Goal: Task Accomplishment & Management: Complete application form

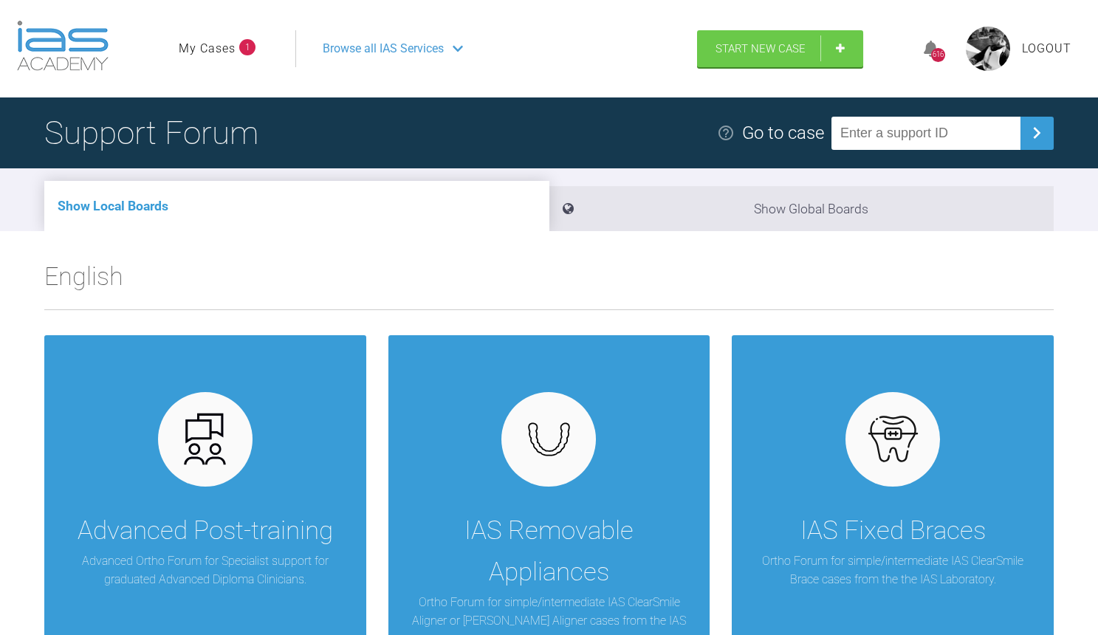
click at [231, 55] on link "My Cases" at bounding box center [207, 48] width 57 height 19
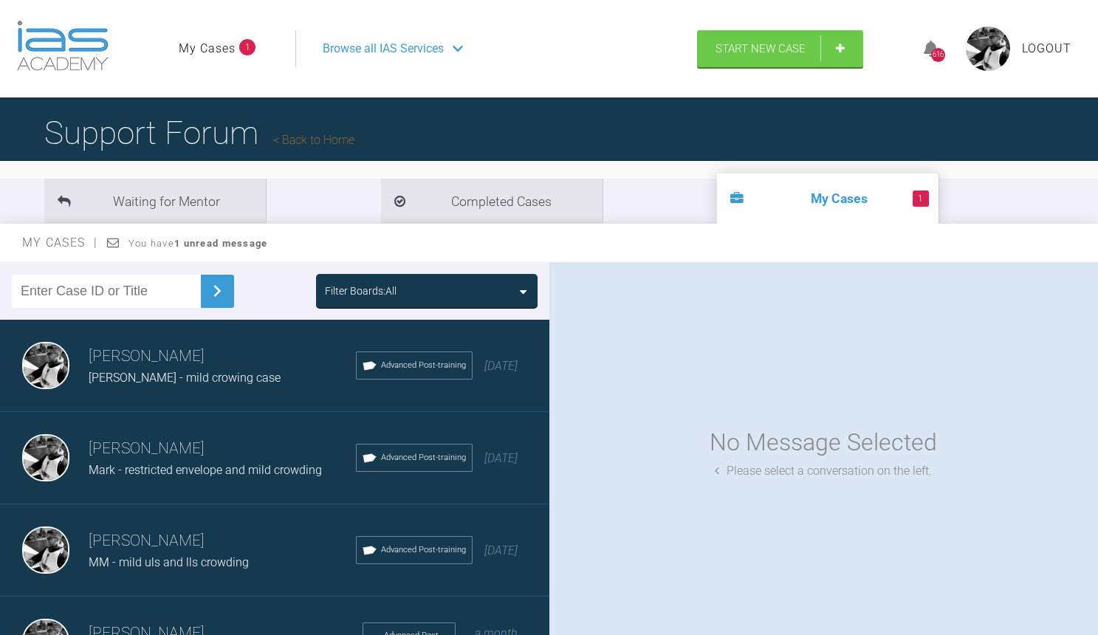
click at [240, 41] on li "My Cases 1" at bounding box center [217, 48] width 77 height 19
click at [193, 379] on span "[PERSON_NAME] - mild crowing case" at bounding box center [185, 378] width 192 height 14
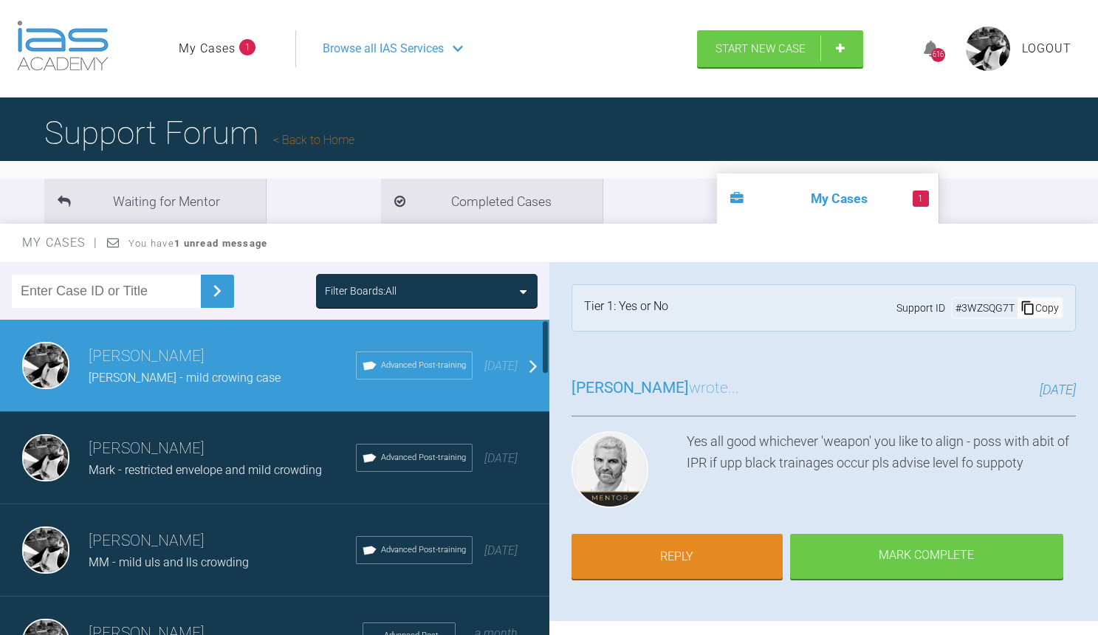
scroll to position [0, 0]
click at [252, 429] on div "[PERSON_NAME] [PERSON_NAME] - restricted envelope and mild crowding Advanced Po…" at bounding box center [274, 458] width 549 height 92
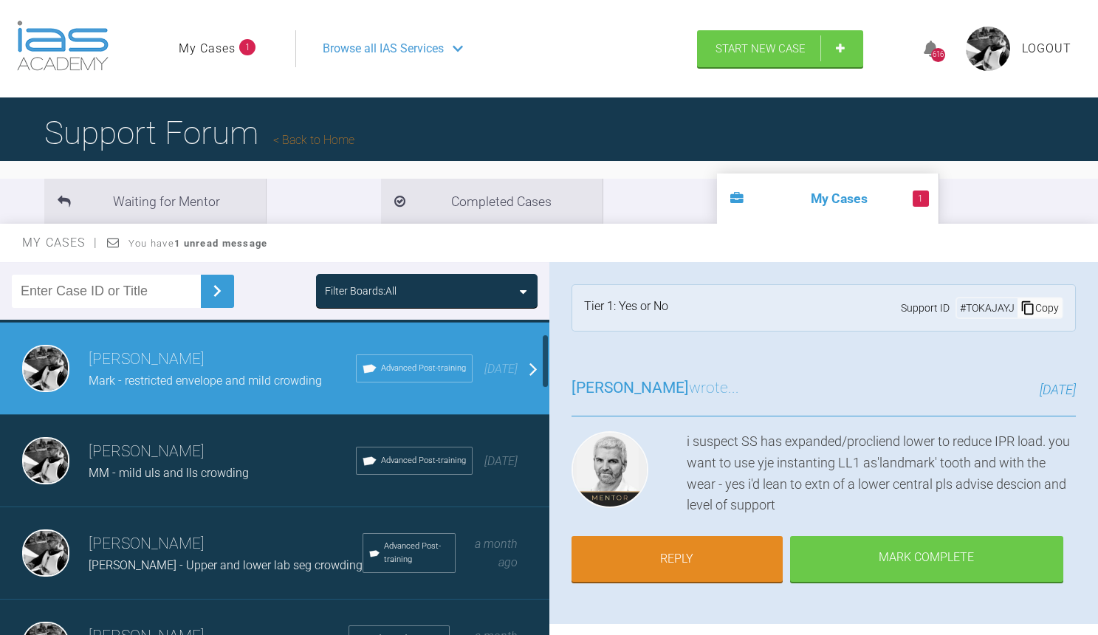
scroll to position [94, 0]
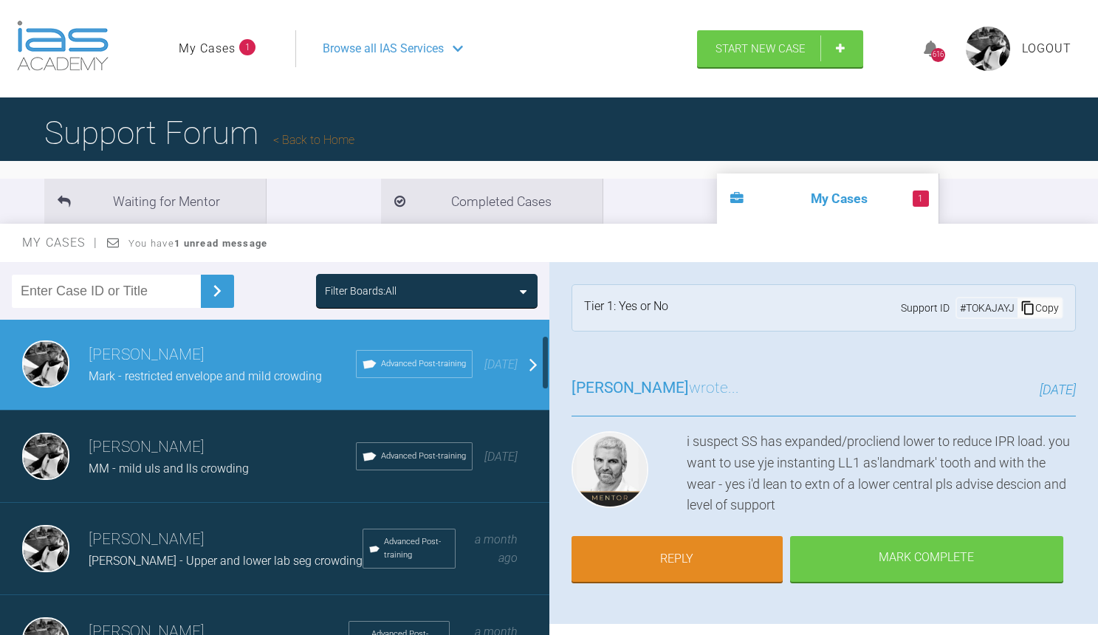
click at [167, 482] on div "[PERSON_NAME] MM - mild uls and lls crowding Advanced Post-training [DATE]" at bounding box center [274, 456] width 549 height 92
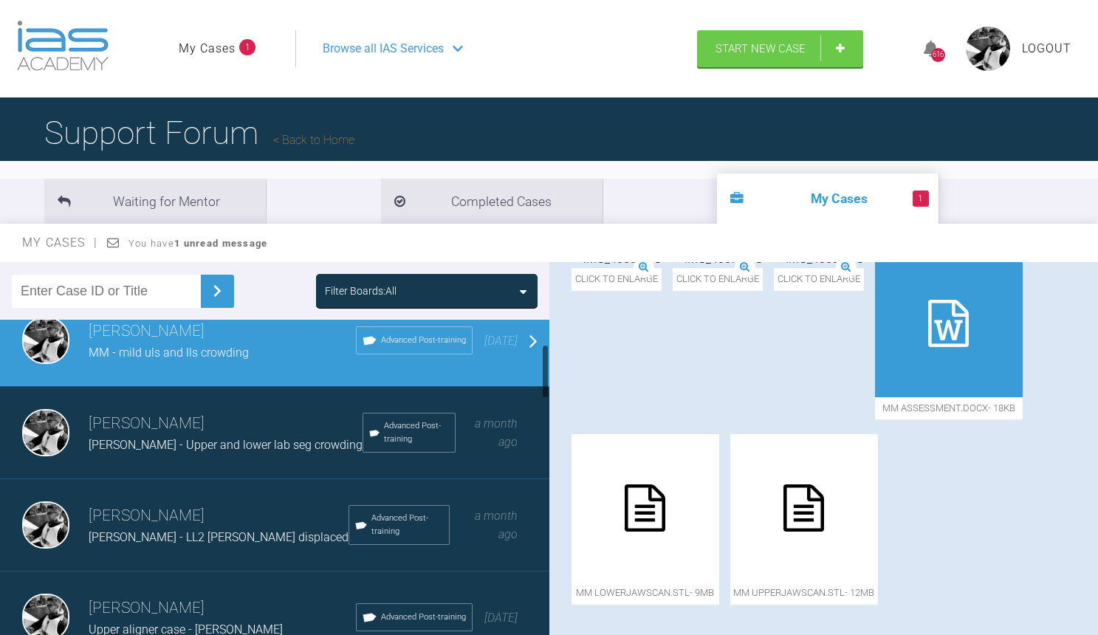
scroll to position [222, 0]
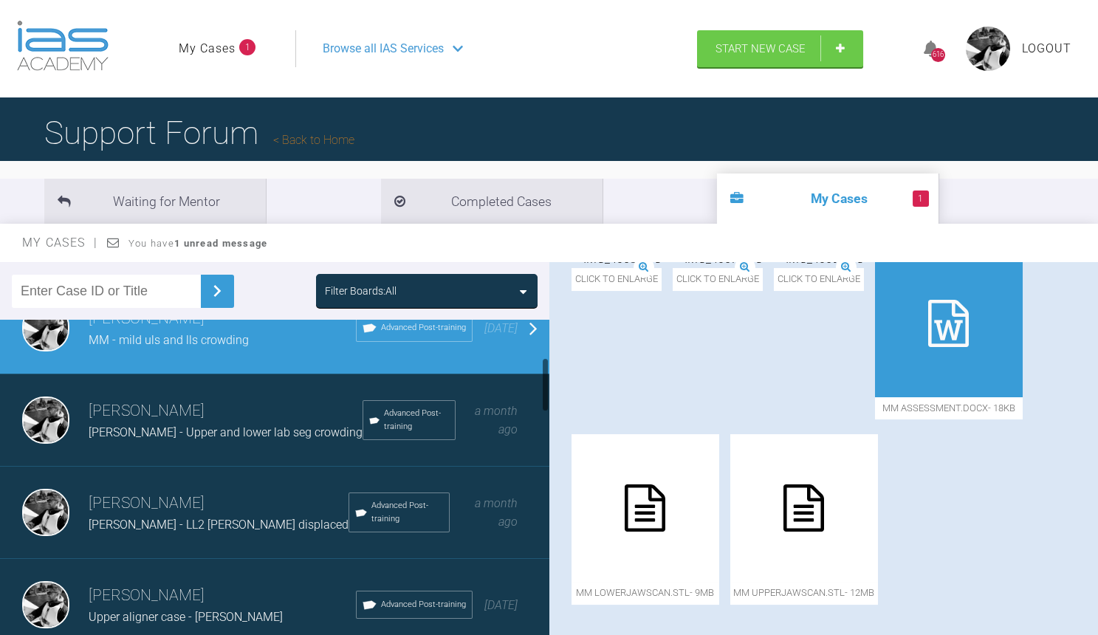
click at [202, 441] on div "[PERSON_NAME] [PERSON_NAME] - Upper and lower lab seg crowding Advanced Post-tr…" at bounding box center [274, 420] width 549 height 92
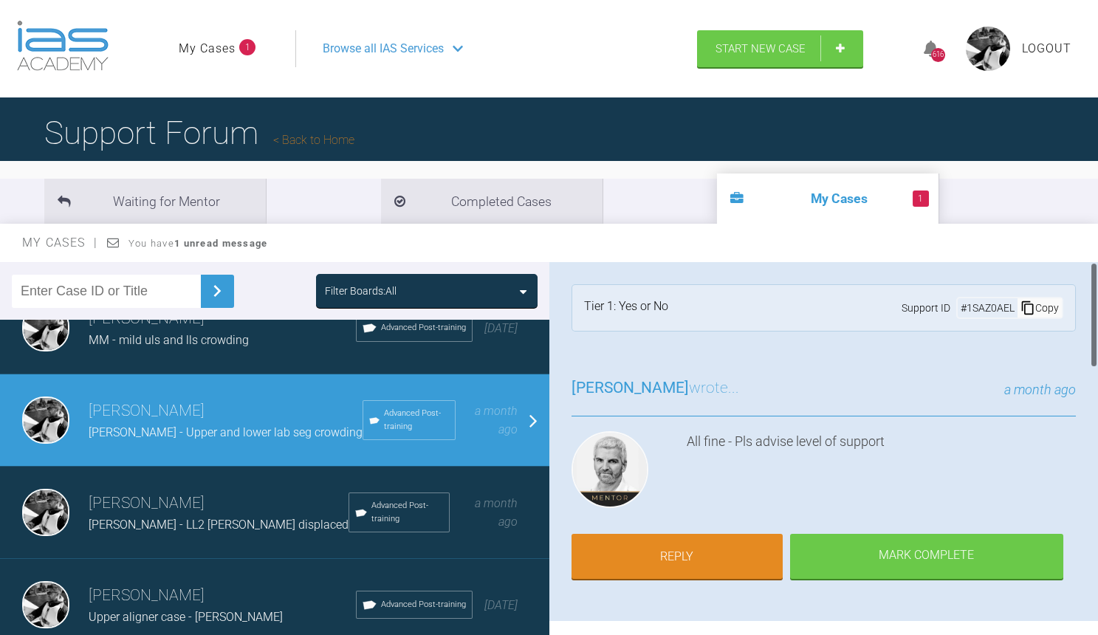
scroll to position [0, 0]
click at [199, 530] on div "[PERSON_NAME] - LL2 [PERSON_NAME] displaced" at bounding box center [219, 524] width 260 height 19
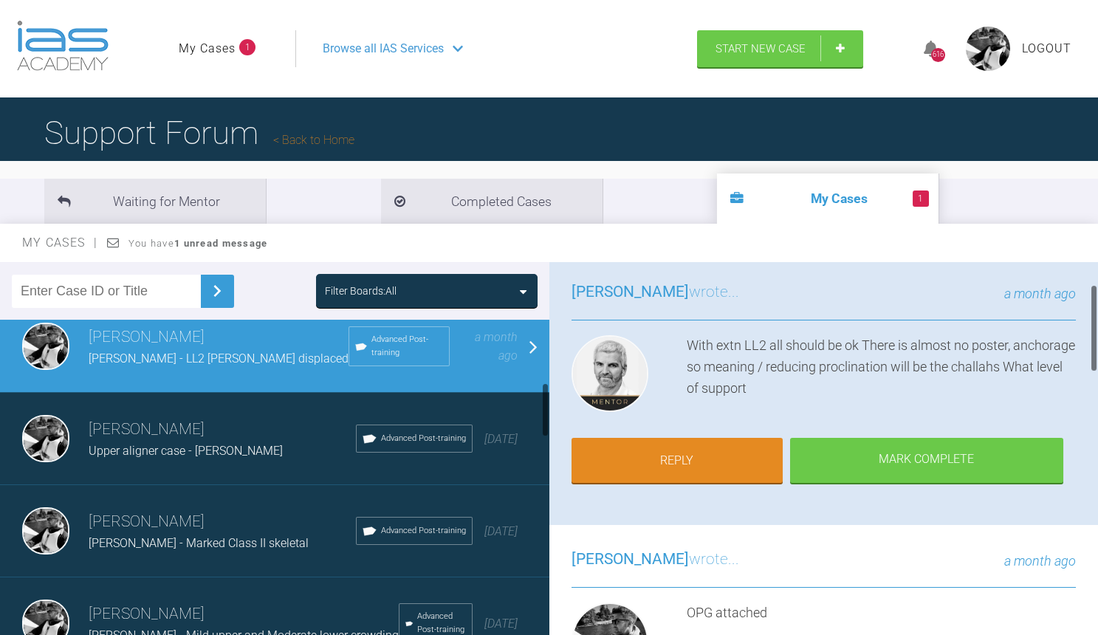
scroll to position [399, 0]
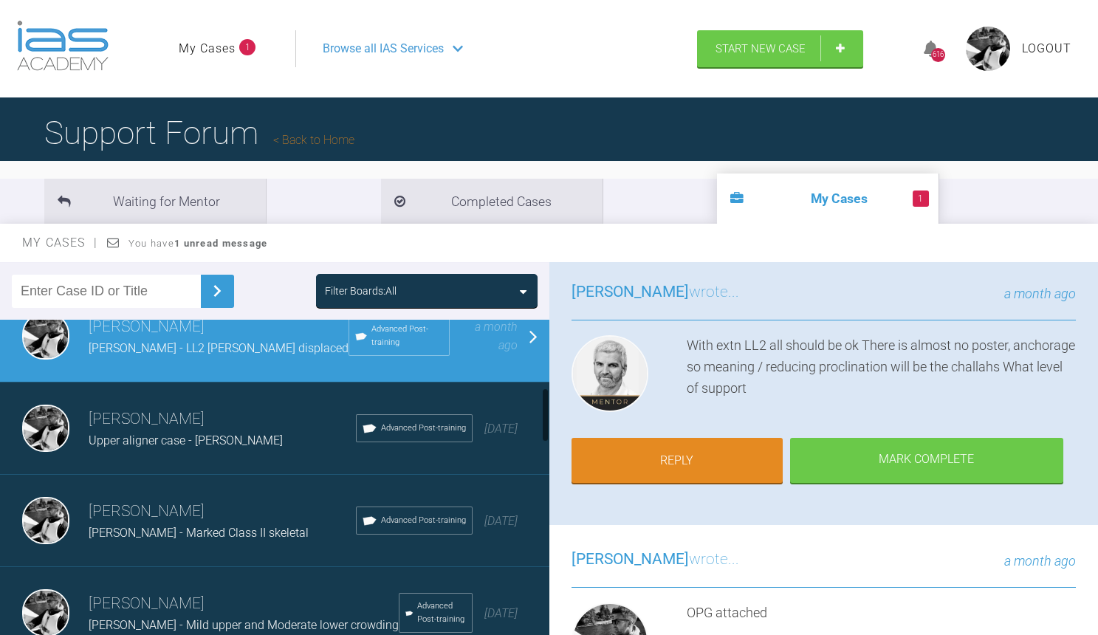
click at [233, 422] on h3 "[PERSON_NAME]" at bounding box center [222, 419] width 267 height 25
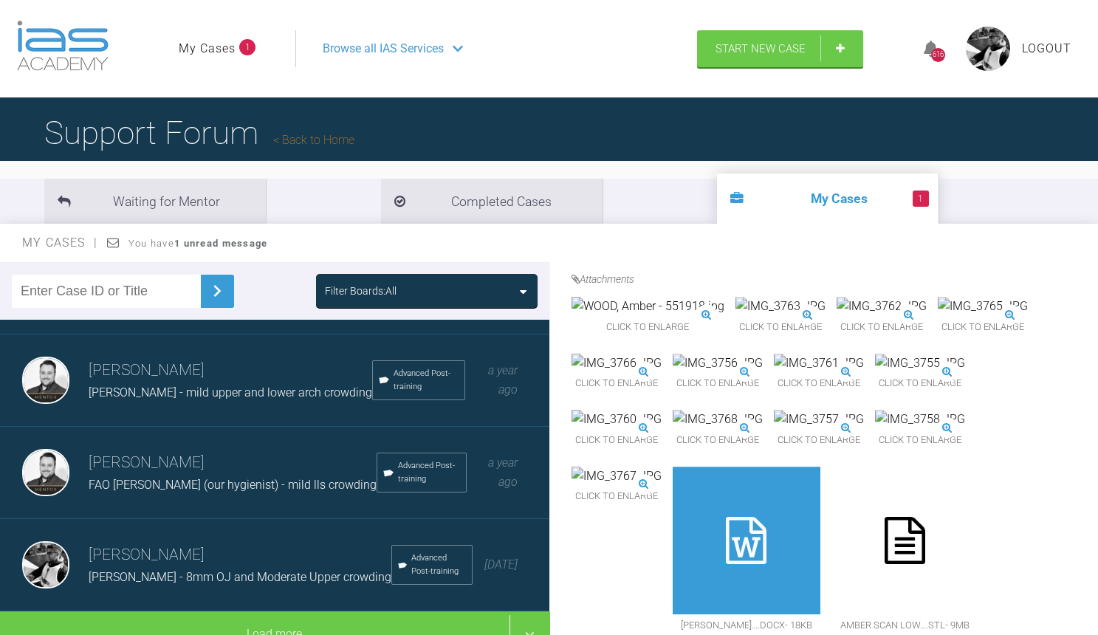
scroll to position [1563, 0]
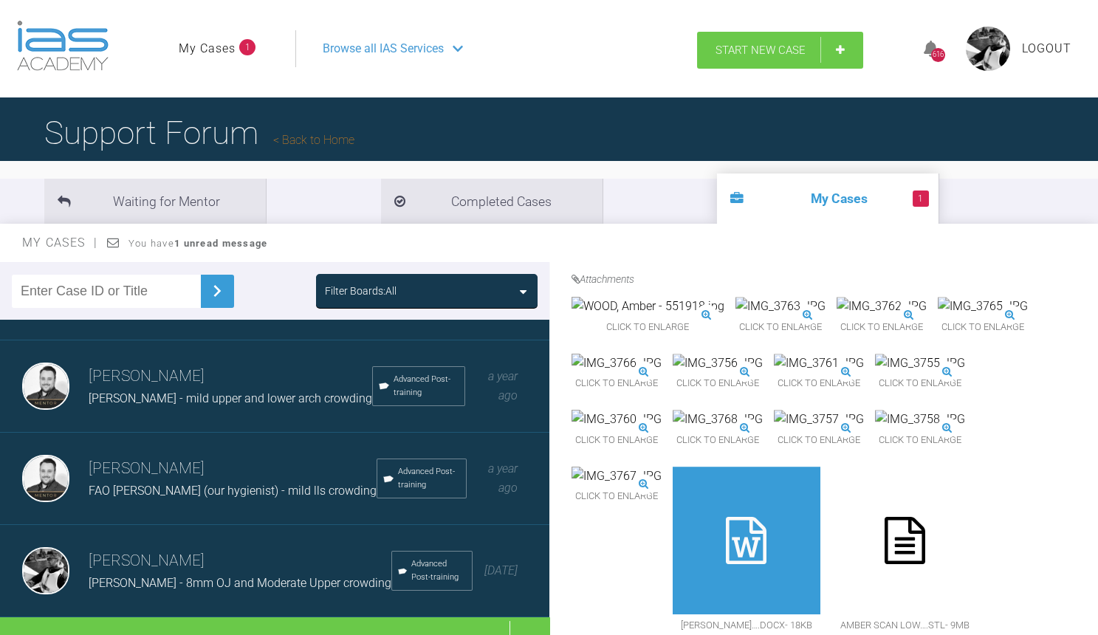
click at [762, 54] on span "Start New Case" at bounding box center [760, 50] width 90 height 13
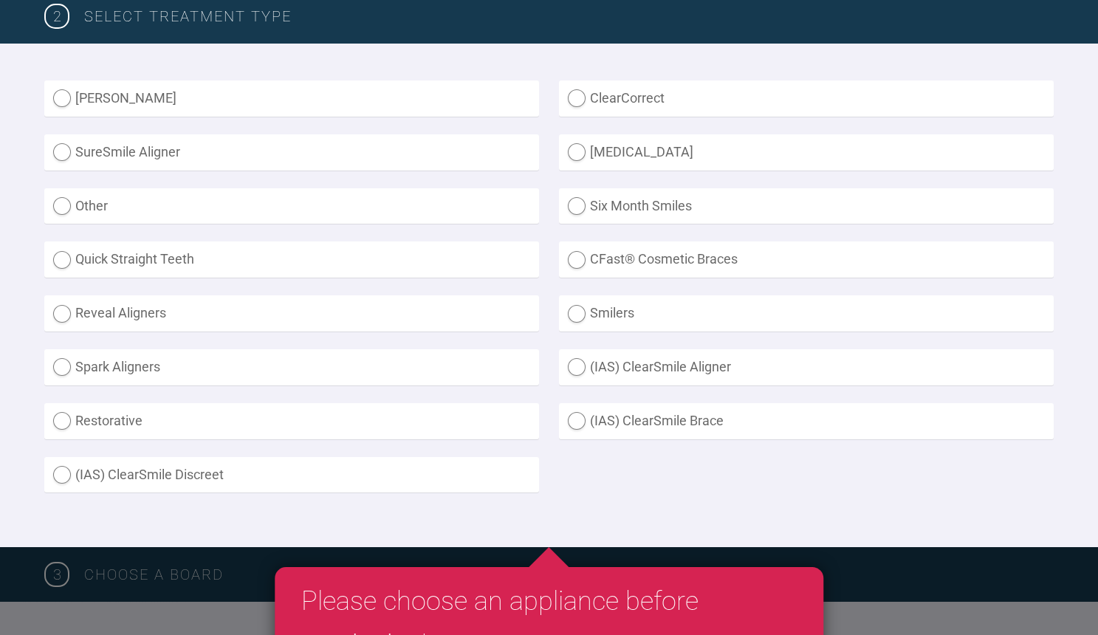
scroll to position [408, 0]
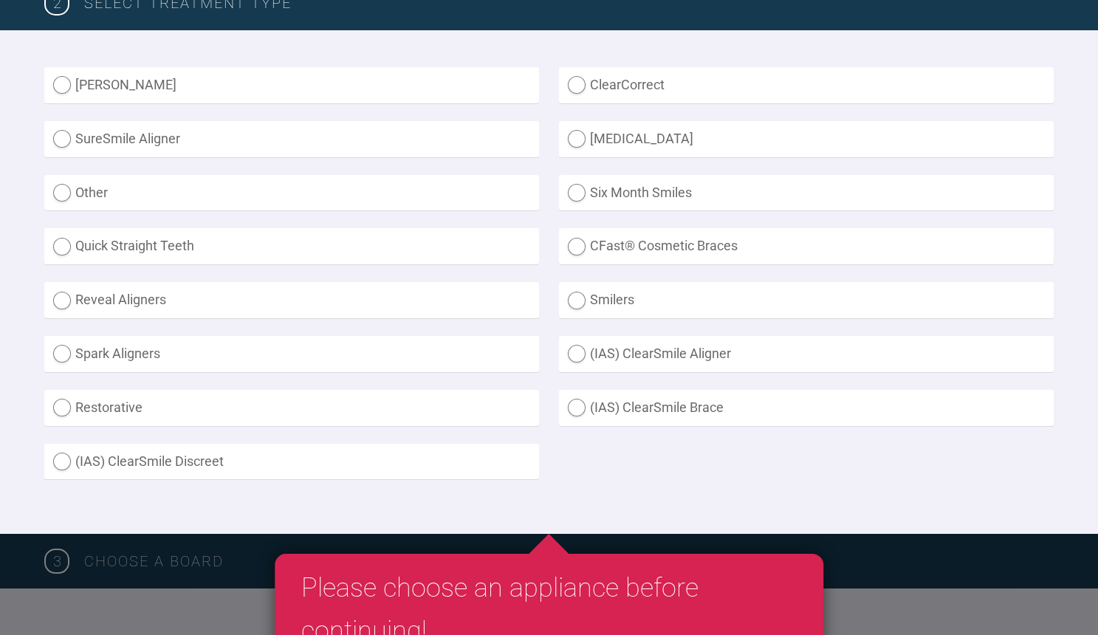
click at [235, 194] on label "Other" at bounding box center [291, 193] width 495 height 36
radio input "true"
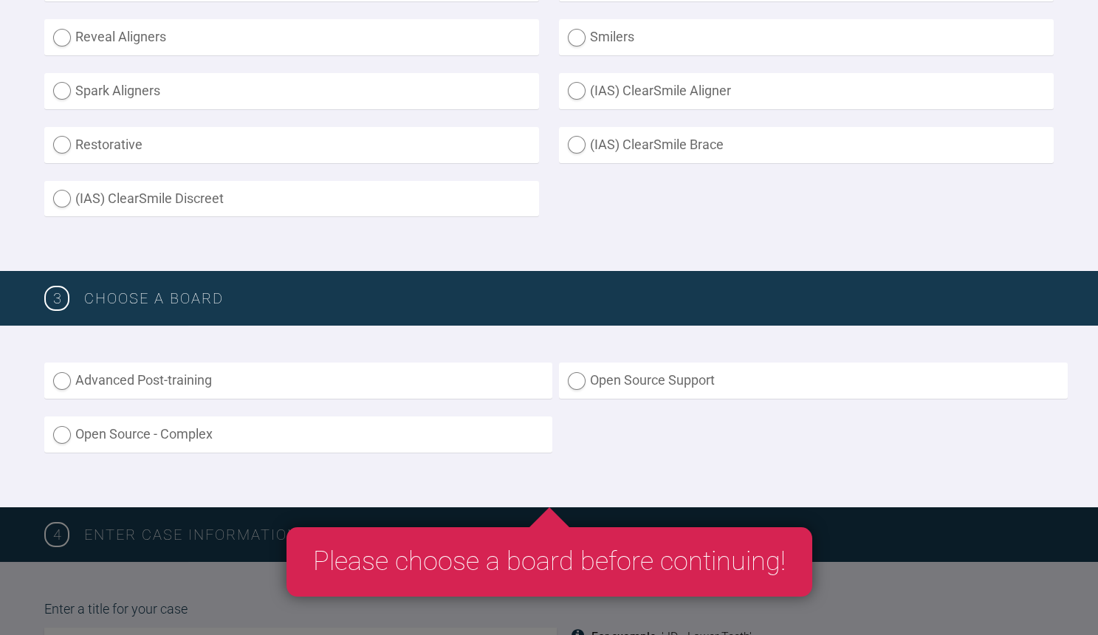
scroll to position [0, 0]
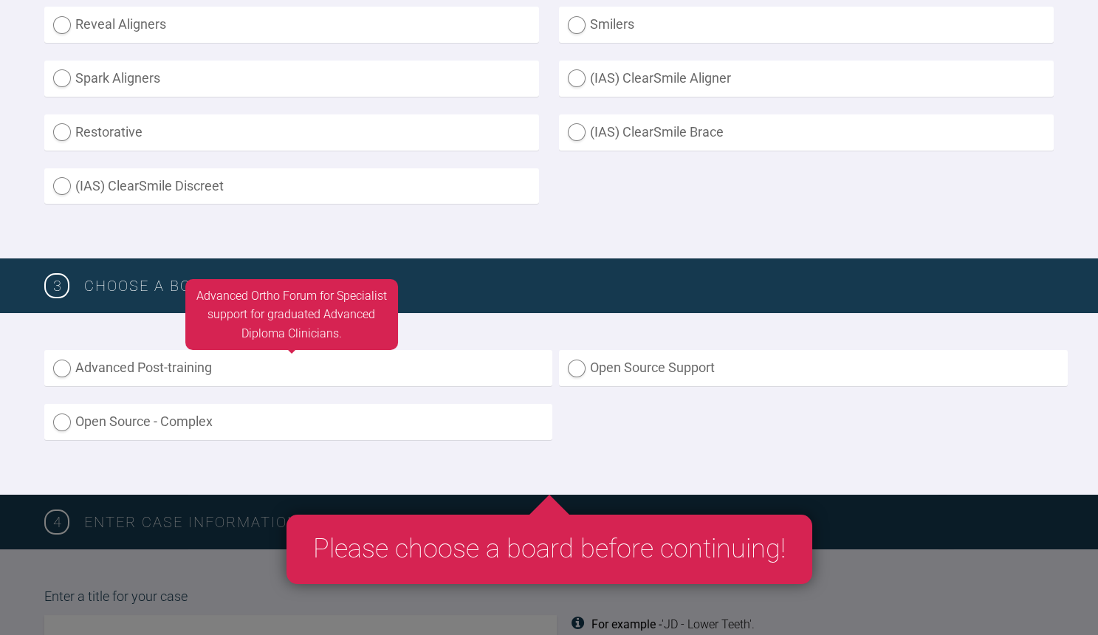
click at [278, 369] on label "Advanced Post-training" at bounding box center [298, 368] width 508 height 36
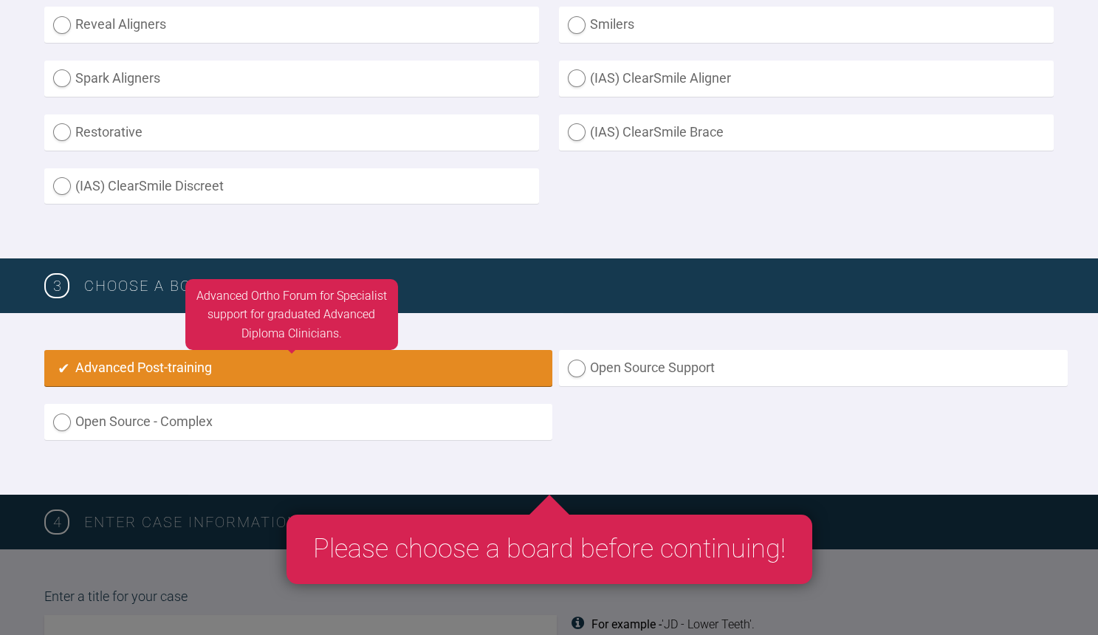
radio input "true"
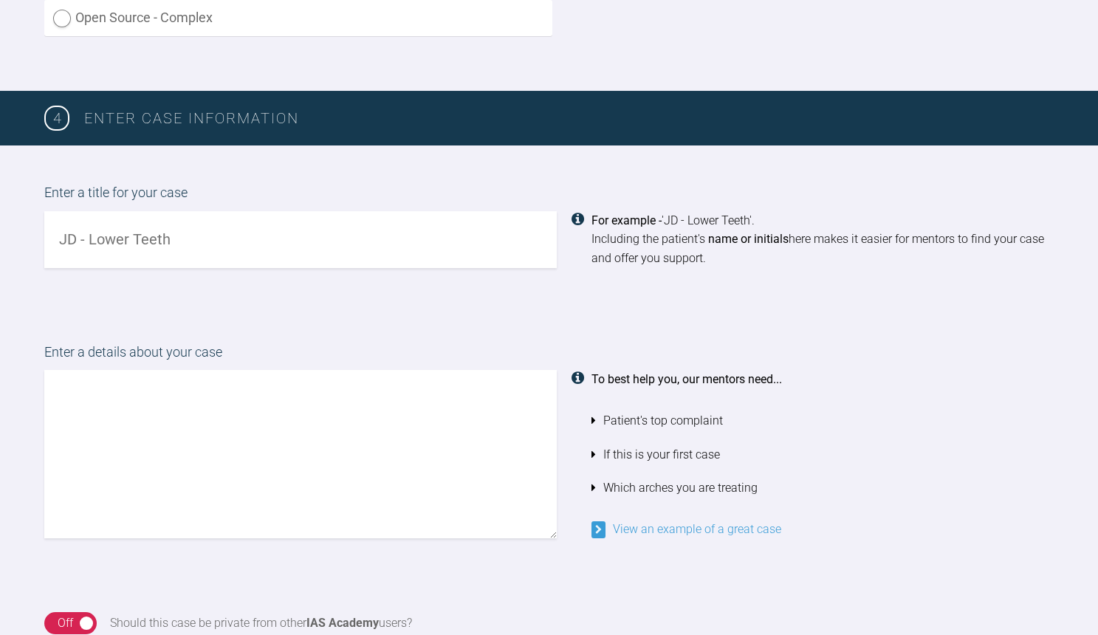
click at [253, 244] on input "text" at bounding box center [300, 239] width 512 height 57
type input "[PERSON_NAME] - combined case"
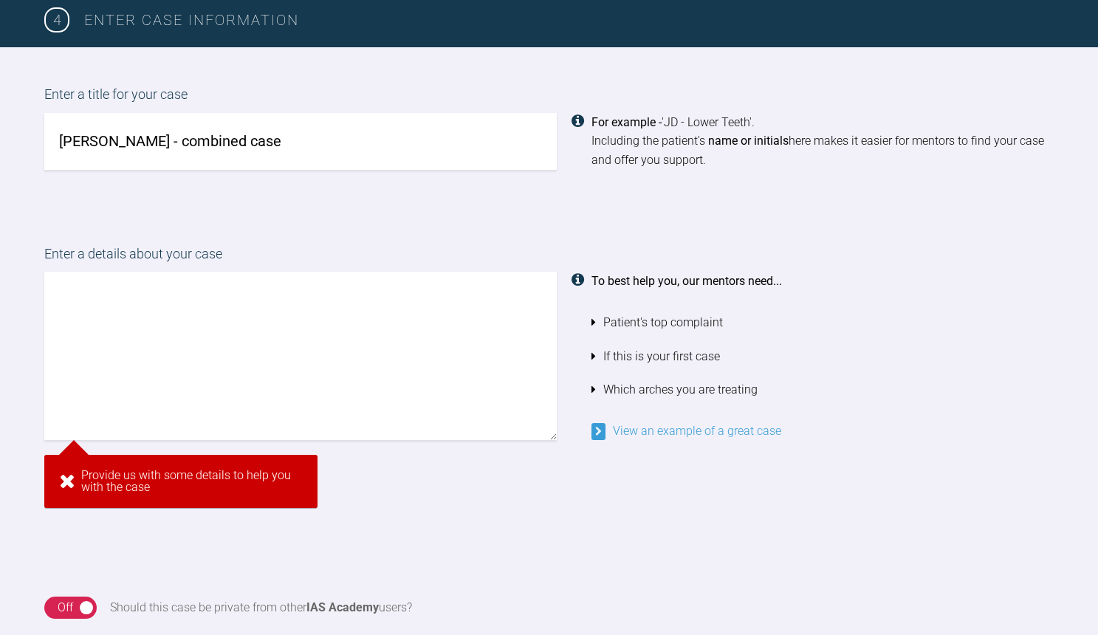
click at [163, 297] on textarea at bounding box center [300, 356] width 512 height 168
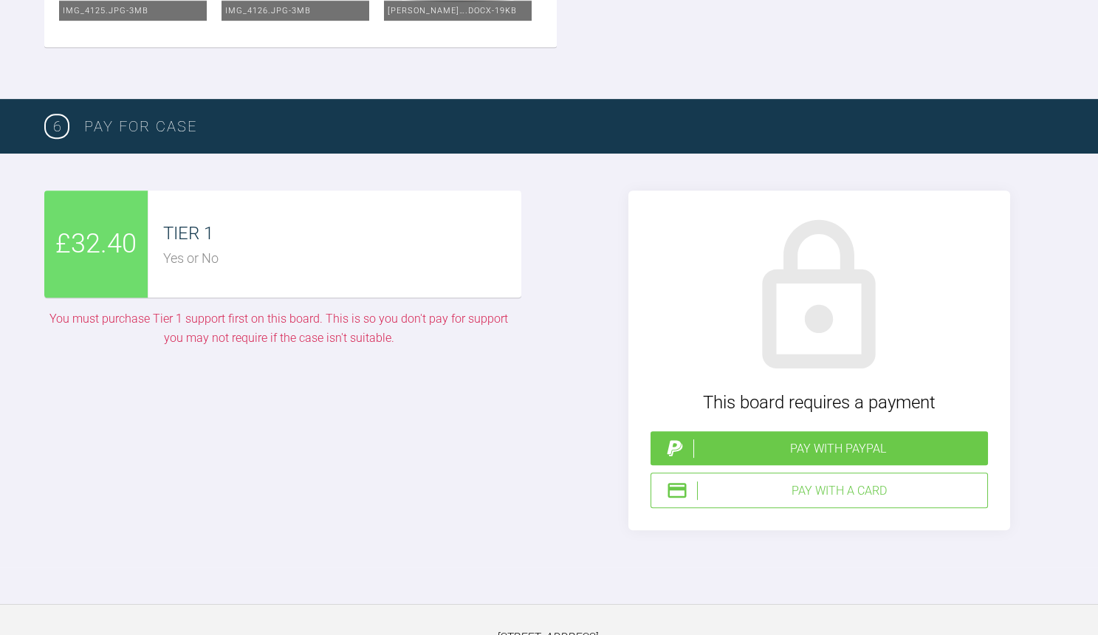
scroll to position [3149, 0]
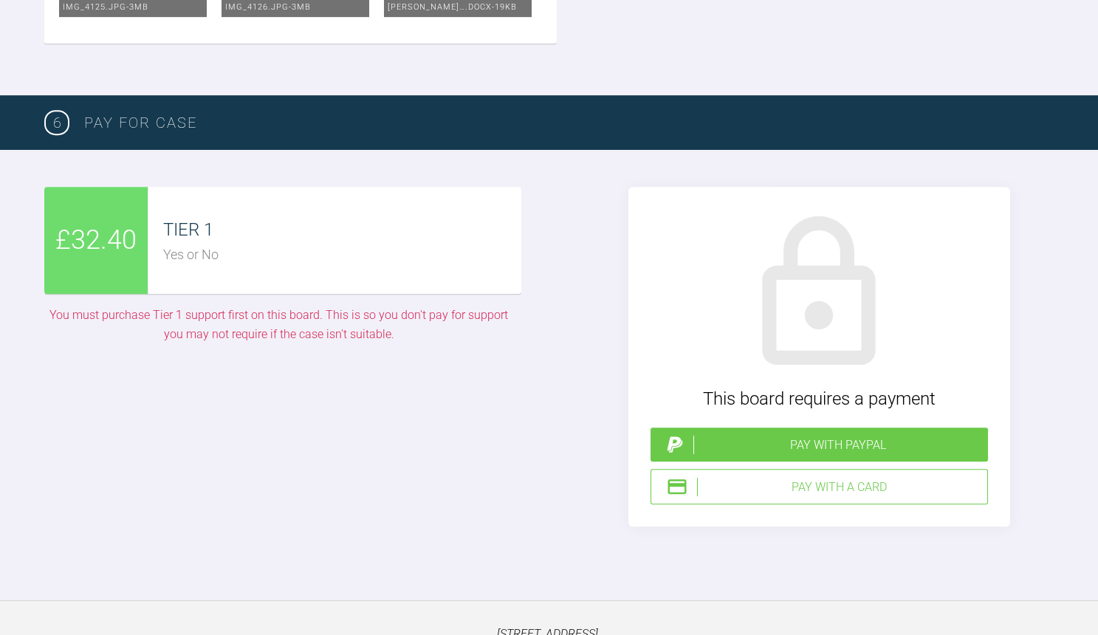
type textarea "Hi [PERSON_NAME] wants to align her upper and lower teeth with a view to placin…"
click at [832, 438] on div "Pay with PayPal" at bounding box center [837, 445] width 289 height 19
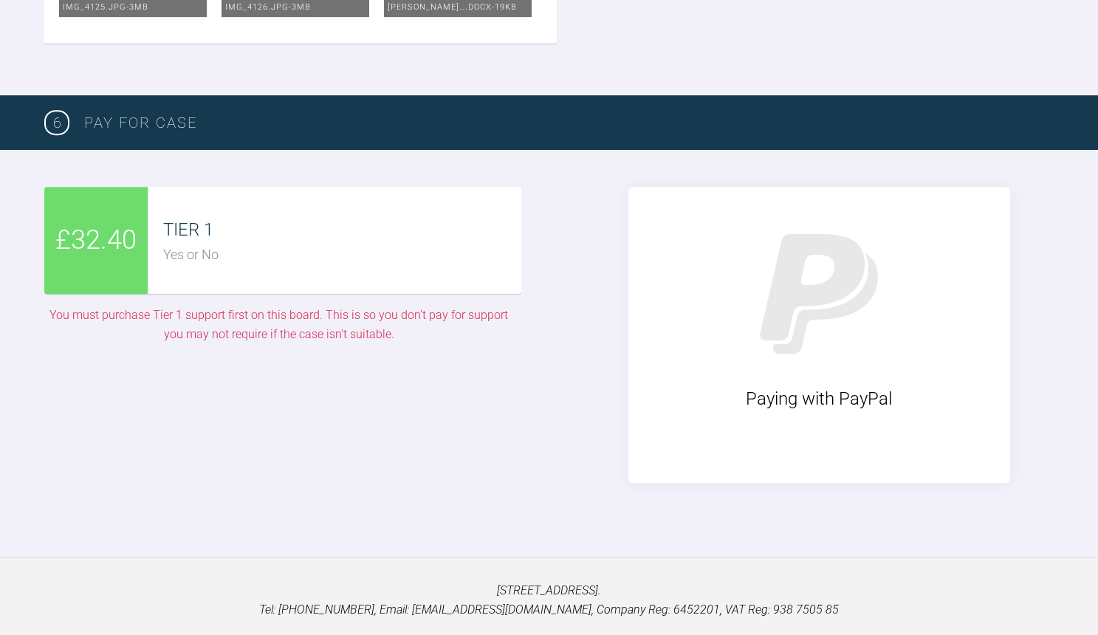
scroll to position [152, 0]
